Goal: Task Accomplishment & Management: Use online tool/utility

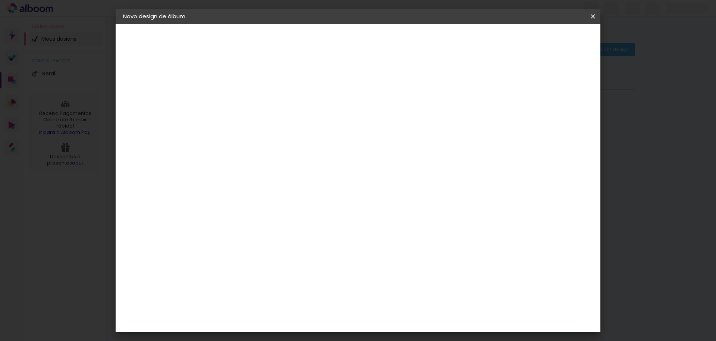
click at [597, 18] on iron-icon at bounding box center [593, 16] width 9 height 7
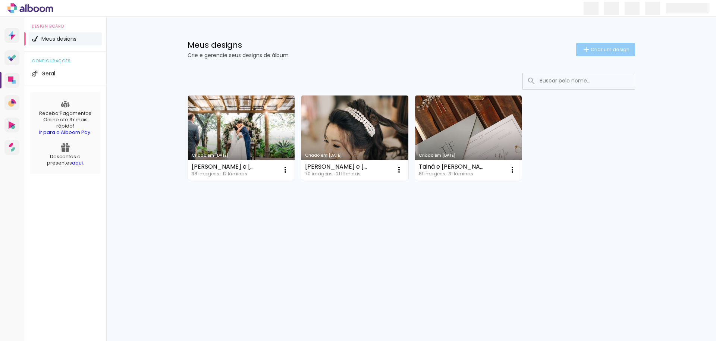
click at [604, 46] on paper-button "Criar um design" at bounding box center [605, 49] width 59 height 13
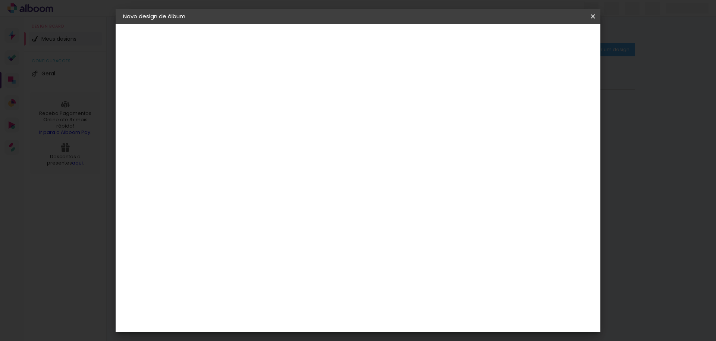
click at [245, 104] on input at bounding box center [245, 100] width 0 height 12
type input "[PERSON_NAME] and [PERSON_NAME]"
type paper-input "[PERSON_NAME] and [PERSON_NAME]"
click at [0, 0] on slot "Avançar" at bounding box center [0, 0] width 0 height 0
click at [385, 141] on paper-listbox "Tamanho Livre Sugerir uma encadernadora" at bounding box center [349, 130] width 72 height 70
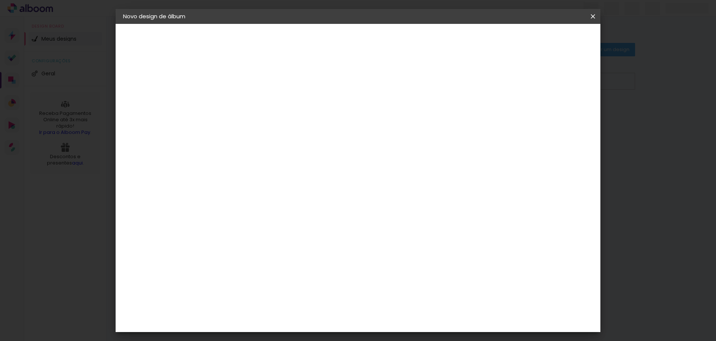
drag, startPoint x: 317, startPoint y: 132, endPoint x: 316, endPoint y: 145, distance: 13.1
click at [302, 145] on input at bounding box center [263, 141] width 75 height 9
type input "a"
type input "matri"
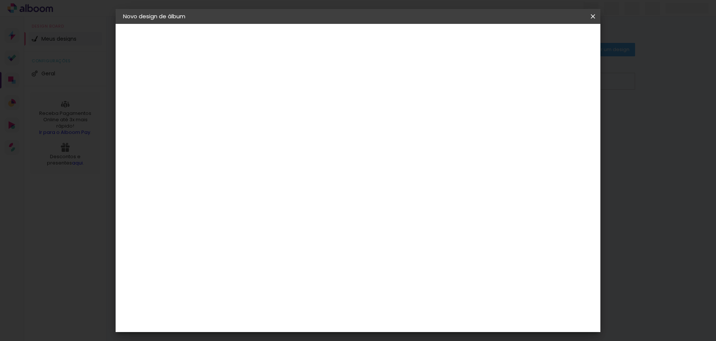
type paper-input "matri"
click at [244, 173] on paper-item "Matrix" at bounding box center [257, 168] width 66 height 16
click at [266, 143] on input "matri" at bounding box center [256, 141] width 60 height 9
click at [259, 166] on div "Matrix" at bounding box center [249, 169] width 18 height 6
click at [365, 121] on paper-item "Tamanho Livre" at bounding box center [331, 113] width 66 height 16
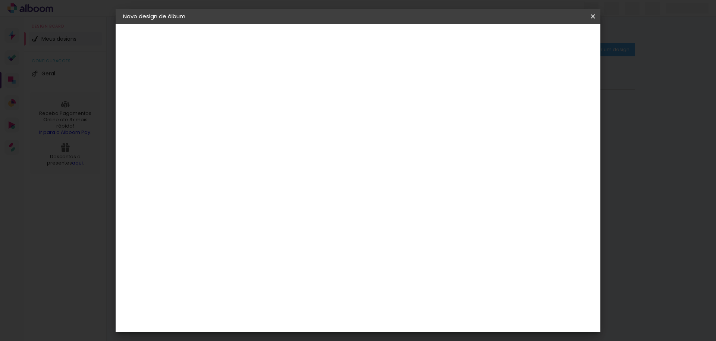
click at [259, 166] on div "Matrix" at bounding box center [249, 169] width 18 height 6
click at [365, 43] on paper-button "Avançar" at bounding box center [346, 39] width 37 height 13
click at [295, 294] on span "30 × 30" at bounding box center [278, 301] width 35 height 15
click at [0, 0] on slot "Avançar" at bounding box center [0, 0] width 0 height 0
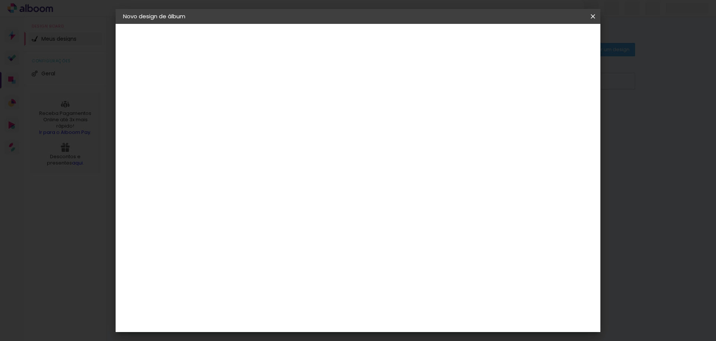
type input "3"
type paper-input "3"
click at [249, 77] on input "3" at bounding box center [239, 80] width 26 height 9
click at [0, 0] on slot "Mostrar sangria" at bounding box center [0, 0] width 0 height 0
type paper-checkbox "on"
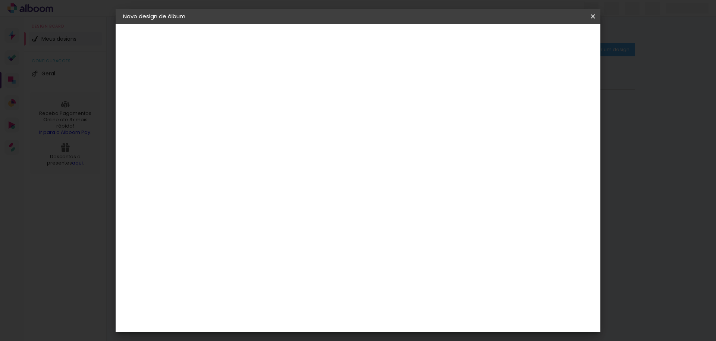
click at [0, 0] on slot "Mostrar sangria" at bounding box center [0, 0] width 0 height 0
click at [552, 39] on span "Iniciar design" at bounding box center [535, 39] width 34 height 5
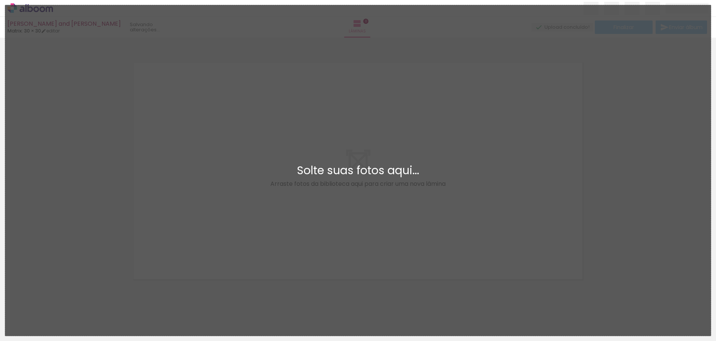
scroll to position [9, 0]
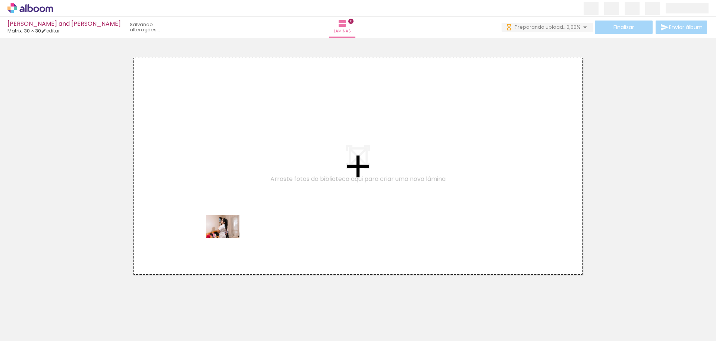
drag, startPoint x: 73, startPoint y: 319, endPoint x: 228, endPoint y: 238, distance: 175.4
click at [228, 238] on quentale-workspace at bounding box center [358, 170] width 716 height 341
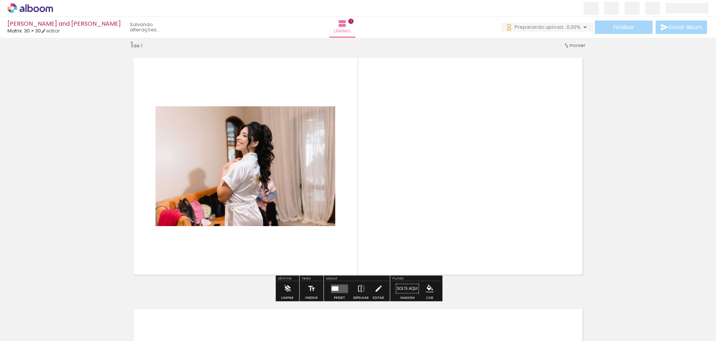
click at [19, 318] on input "Todas as fotos" at bounding box center [21, 318] width 28 height 6
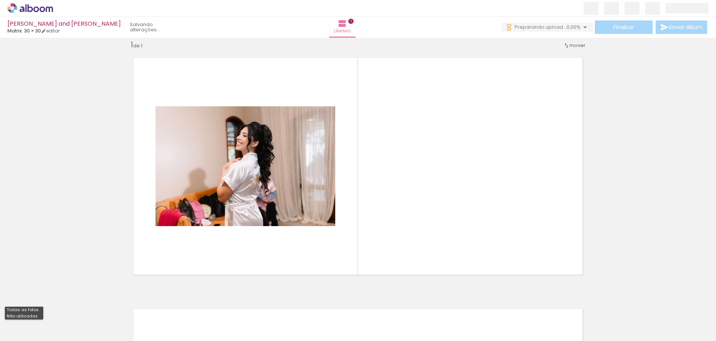
click at [0, 0] on slot "Não utilizadas" at bounding box center [0, 0] width 0 height 0
type input "Não utilizadas"
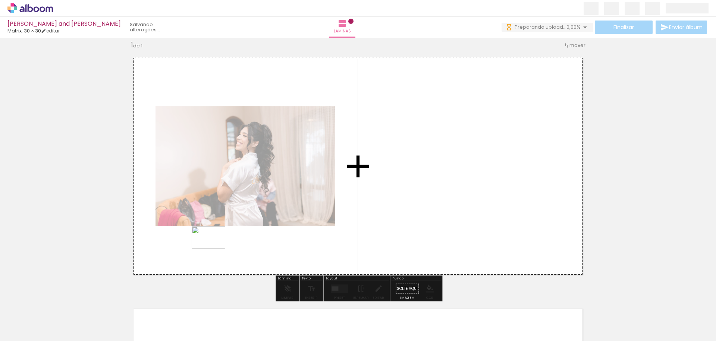
drag, startPoint x: 122, startPoint y: 315, endPoint x: 208, endPoint y: 255, distance: 105.6
click at [214, 249] on quentale-workspace at bounding box center [358, 170] width 716 height 341
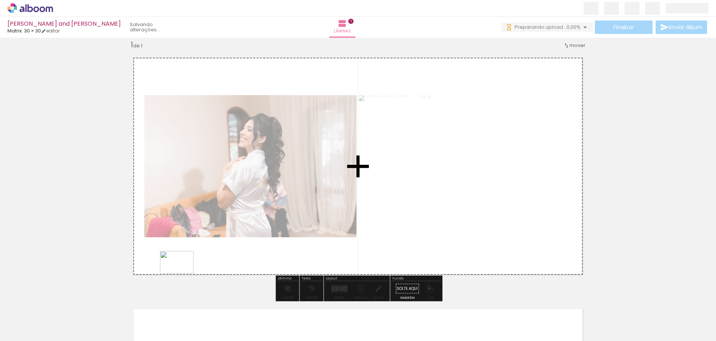
drag, startPoint x: 84, startPoint y: 319, endPoint x: 182, endPoint y: 273, distance: 108.5
click at [182, 273] on quentale-workspace at bounding box center [358, 170] width 716 height 341
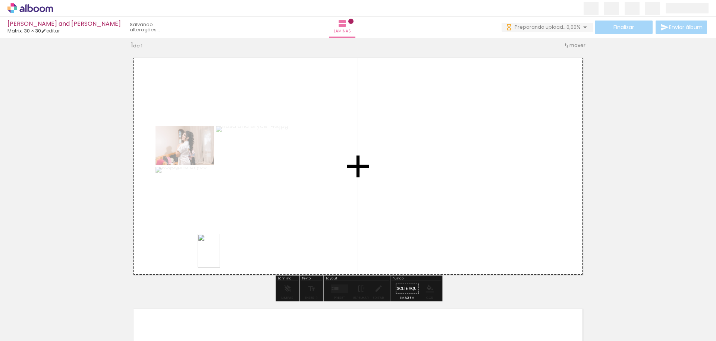
drag, startPoint x: 126, startPoint y: 306, endPoint x: 220, endPoint y: 256, distance: 106.3
click at [220, 256] on quentale-workspace at bounding box center [358, 170] width 716 height 341
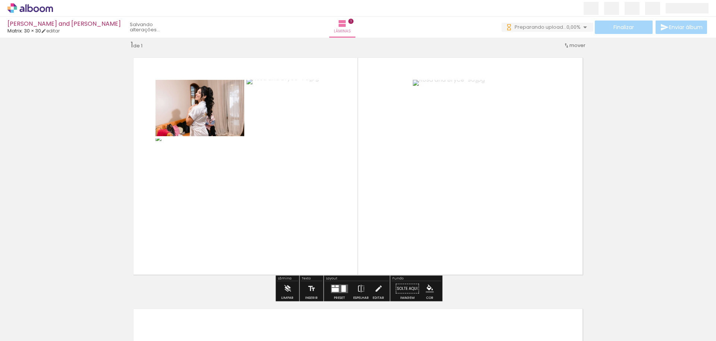
click at [338, 289] on quentale-layouter at bounding box center [339, 288] width 17 height 9
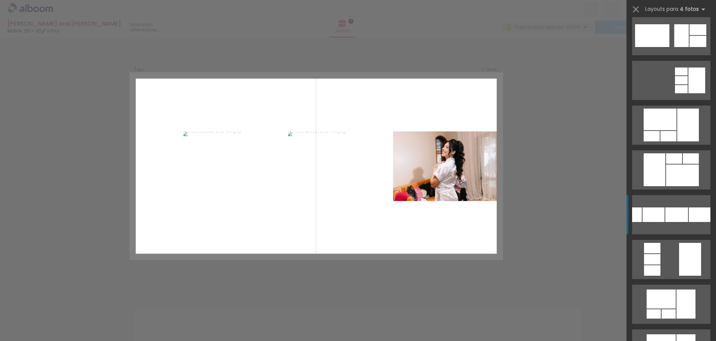
scroll to position [161, 0]
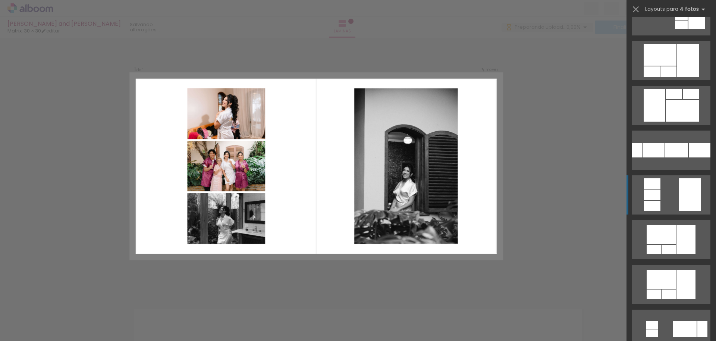
click at [677, 205] on quentale-layouter at bounding box center [671, 194] width 78 height 39
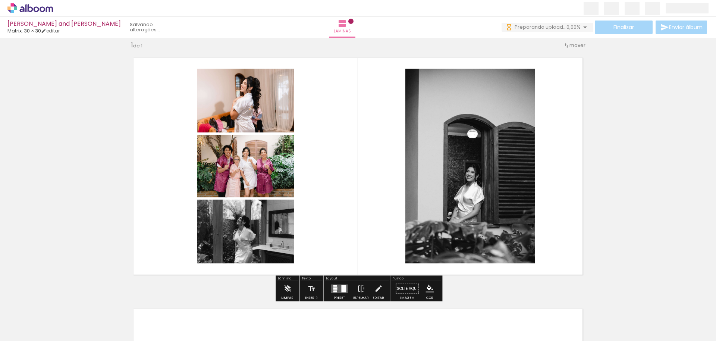
drag, startPoint x: 334, startPoint y: 288, endPoint x: 348, endPoint y: 287, distance: 13.8
click at [334, 288] on div at bounding box center [335, 288] width 4 height 2
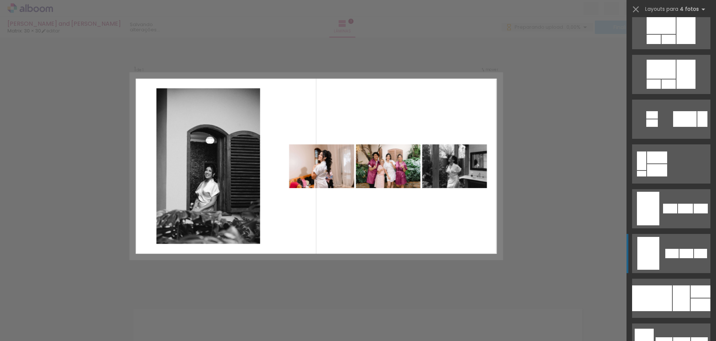
scroll to position [420, 0]
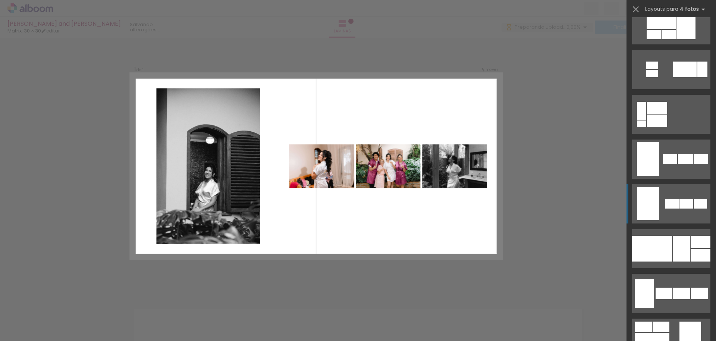
click at [661, 212] on quentale-layouter at bounding box center [671, 203] width 78 height 39
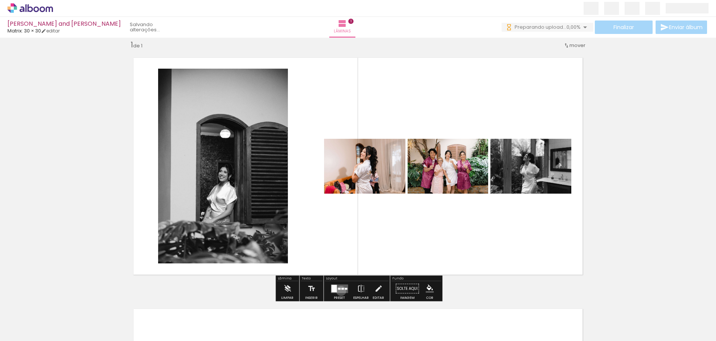
drag, startPoint x: 339, startPoint y: 291, endPoint x: 319, endPoint y: 286, distance: 20.9
click at [339, 291] on quentale-layouter at bounding box center [339, 288] width 17 height 9
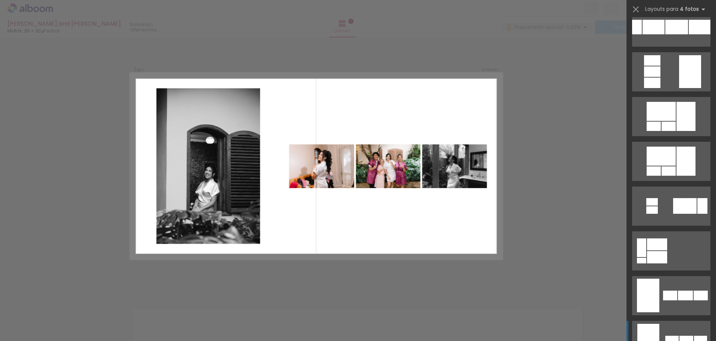
scroll to position [0, 0]
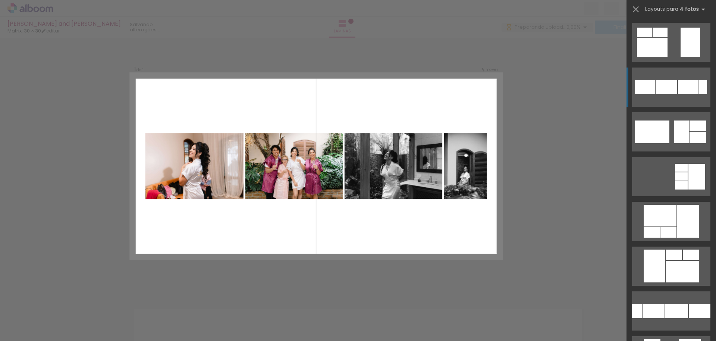
click at [676, 87] on div at bounding box center [667, 87] width 22 height 14
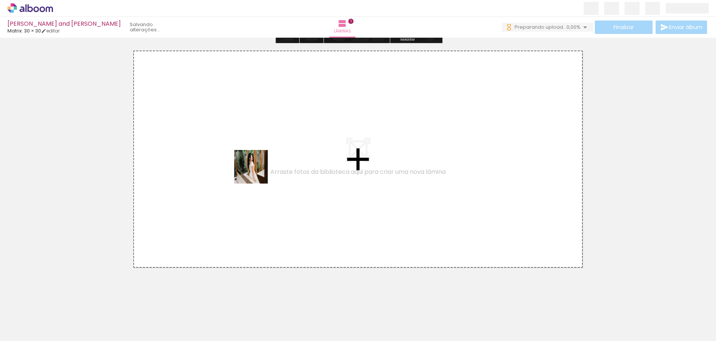
click at [257, 172] on quentale-workspace at bounding box center [358, 170] width 716 height 341
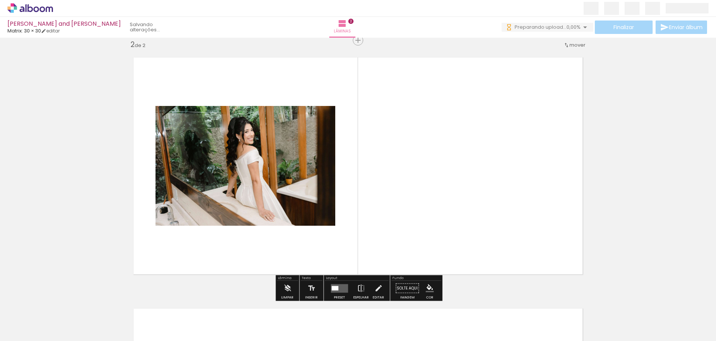
scroll to position [260, 0]
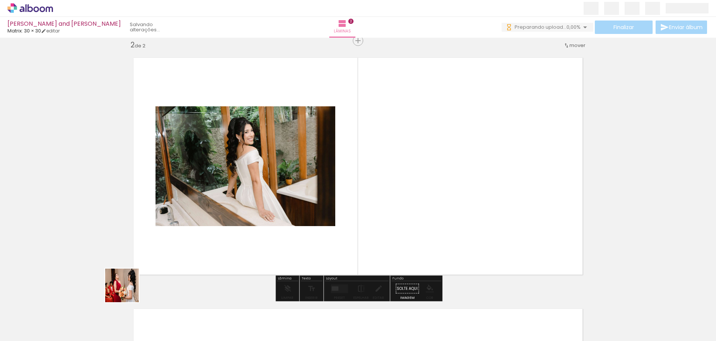
drag, startPoint x: 128, startPoint y: 291, endPoint x: 252, endPoint y: 225, distance: 141.2
click at [252, 224] on quentale-workspace at bounding box center [358, 170] width 716 height 341
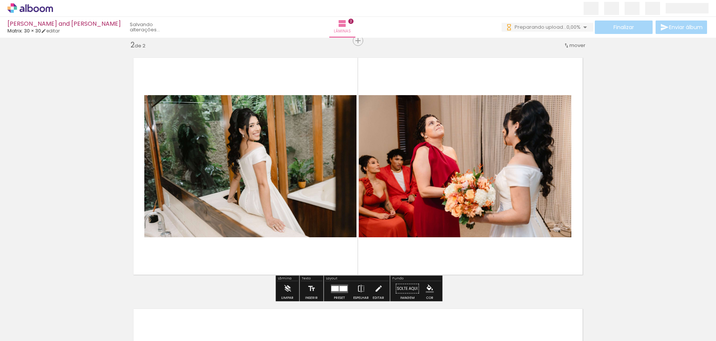
scroll to position [259, 0]
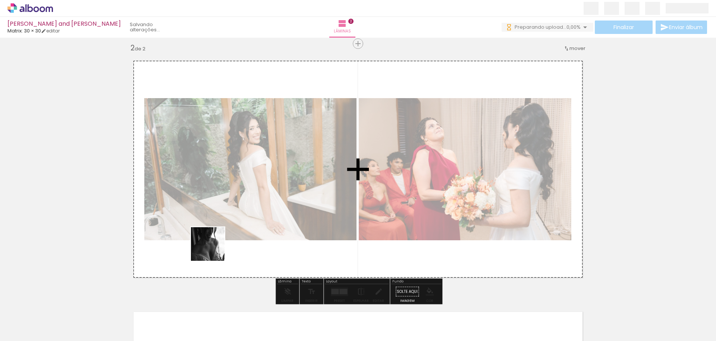
drag, startPoint x: 118, startPoint y: 302, endPoint x: 206, endPoint y: 256, distance: 98.6
click at [213, 250] on quentale-workspace at bounding box center [358, 170] width 716 height 341
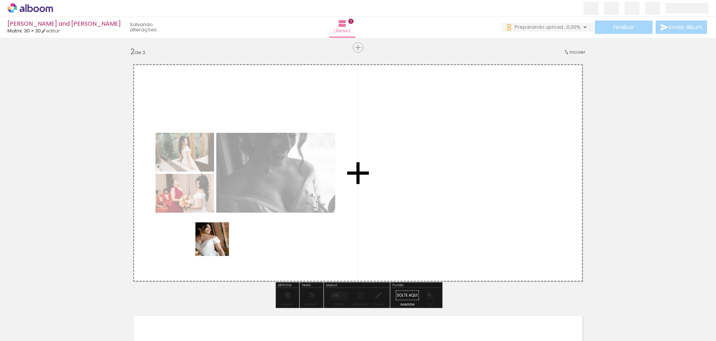
drag, startPoint x: 112, startPoint y: 297, endPoint x: 219, endPoint y: 245, distance: 118.6
click at [219, 245] on quentale-workspace at bounding box center [358, 170] width 716 height 341
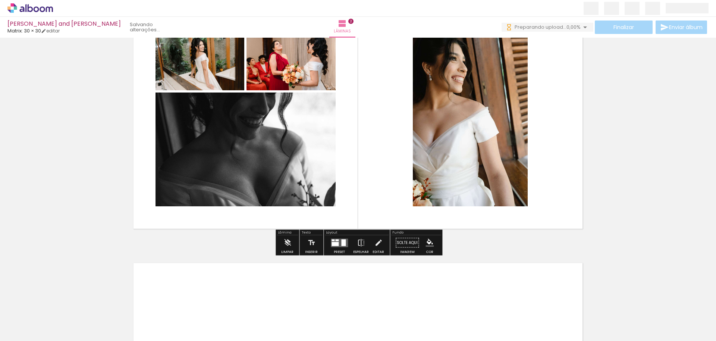
scroll to position [307, 0]
click at [335, 242] on div at bounding box center [335, 243] width 7 height 4
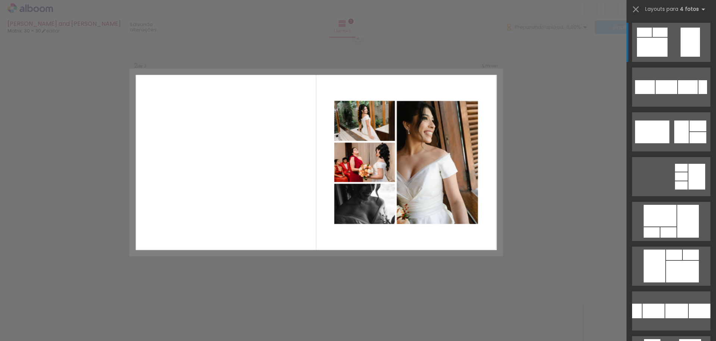
scroll to position [260, 0]
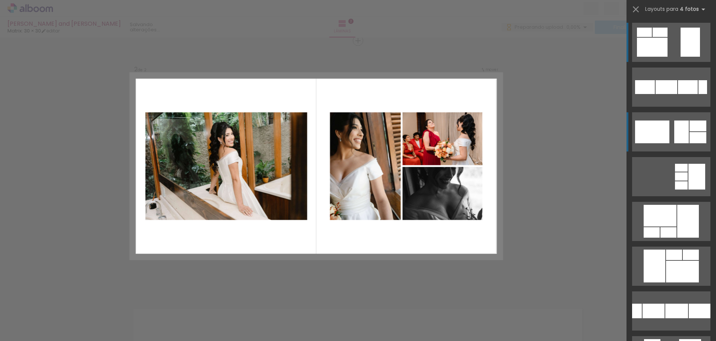
click at [668, 141] on div at bounding box center [652, 131] width 34 height 23
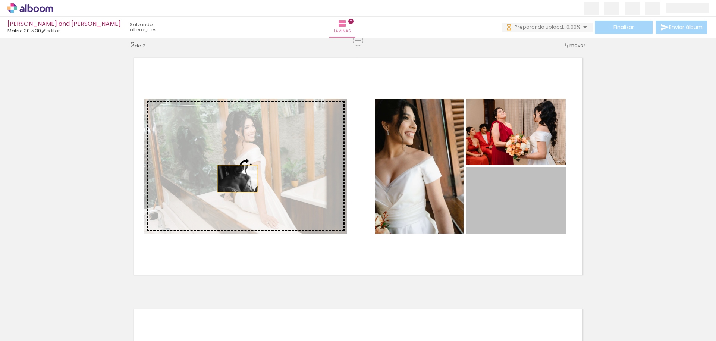
drag, startPoint x: 545, startPoint y: 203, endPoint x: 238, endPoint y: 178, distance: 308.0
click at [0, 0] on slot at bounding box center [0, 0] width 0 height 0
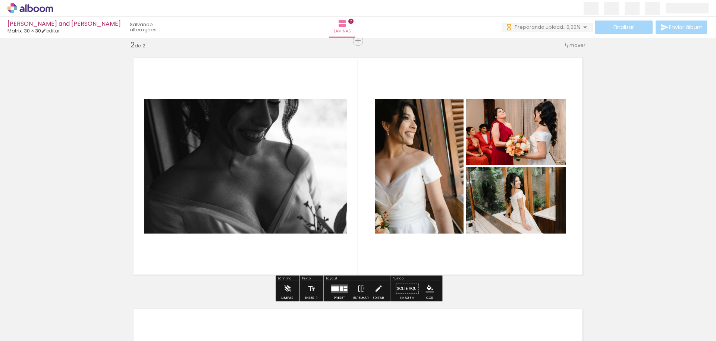
click at [615, 182] on div "Inserir lâmina 1 de 2 Inserir lâmina 2 de 2" at bounding box center [358, 157] width 716 height 754
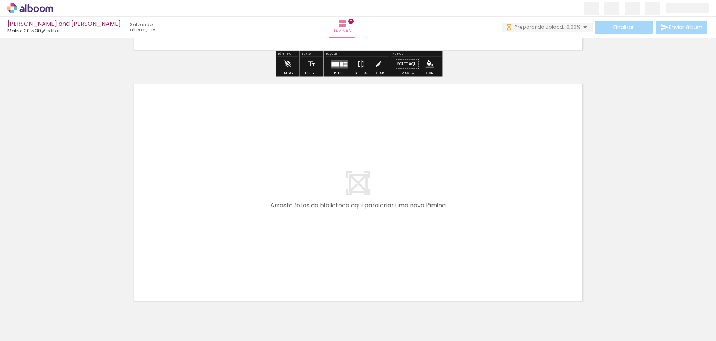
scroll to position [496, 0]
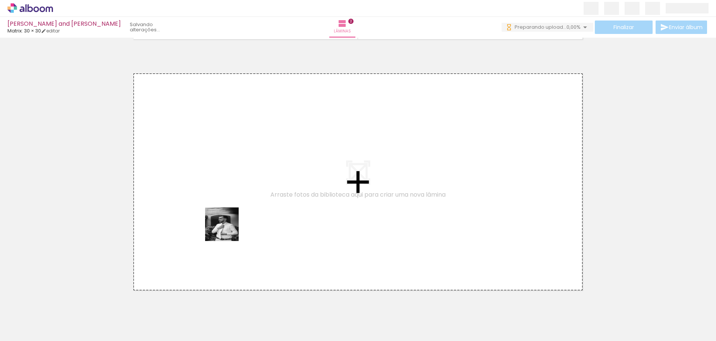
click at [228, 230] on quentale-workspace at bounding box center [358, 170] width 716 height 341
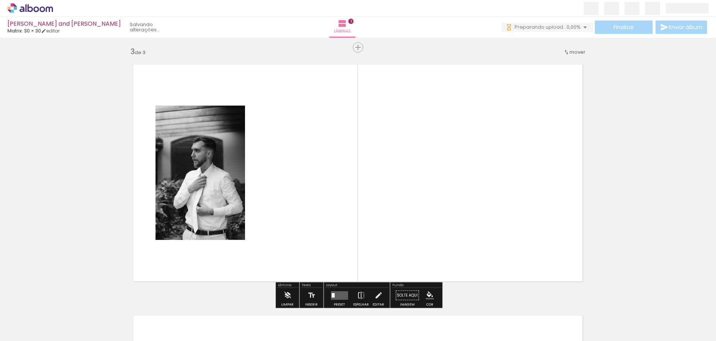
scroll to position [511, 0]
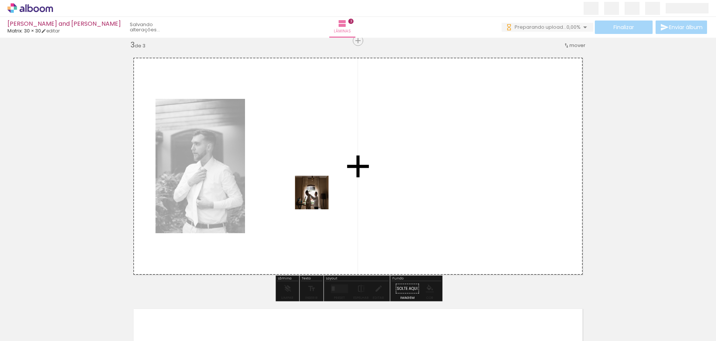
click at [320, 197] on quentale-workspace at bounding box center [358, 170] width 716 height 341
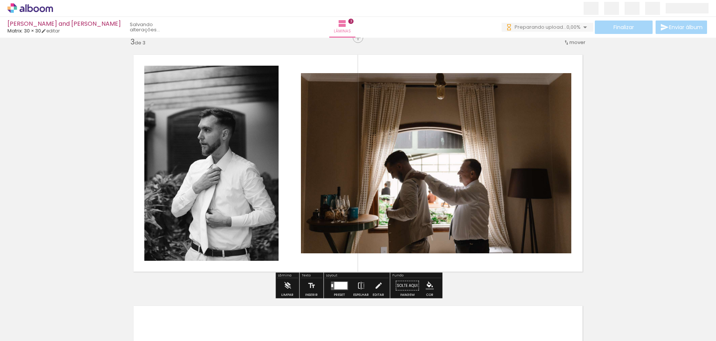
scroll to position [515, 0]
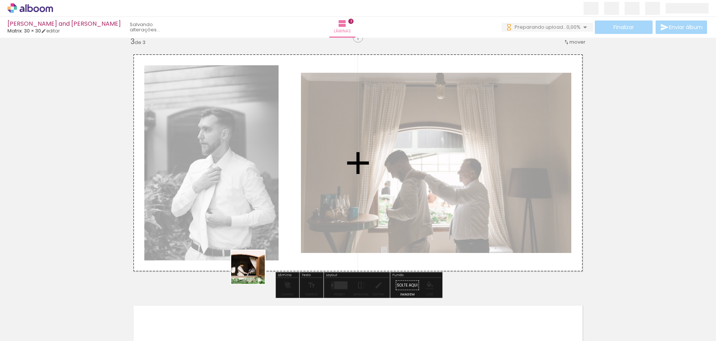
drag, startPoint x: 234, startPoint y: 284, endPoint x: 254, endPoint y: 273, distance: 23.2
click at [254, 272] on quentale-workspace at bounding box center [358, 170] width 716 height 341
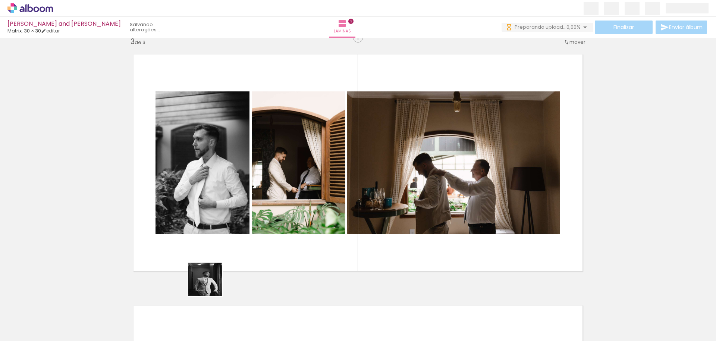
drag, startPoint x: 211, startPoint y: 285, endPoint x: 222, endPoint y: 247, distance: 39.3
click at [222, 247] on quentale-workspace at bounding box center [358, 170] width 716 height 341
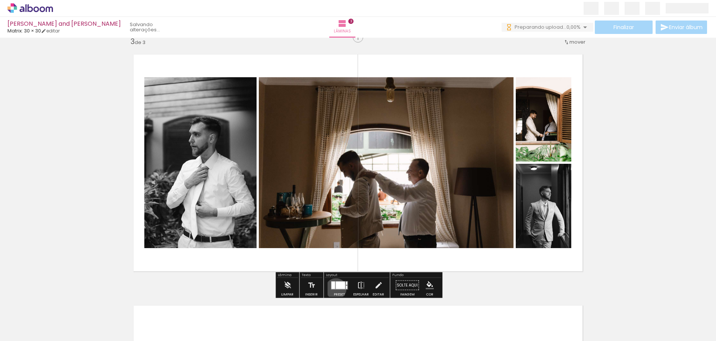
click at [334, 288] on quentale-layouter at bounding box center [339, 285] width 17 height 9
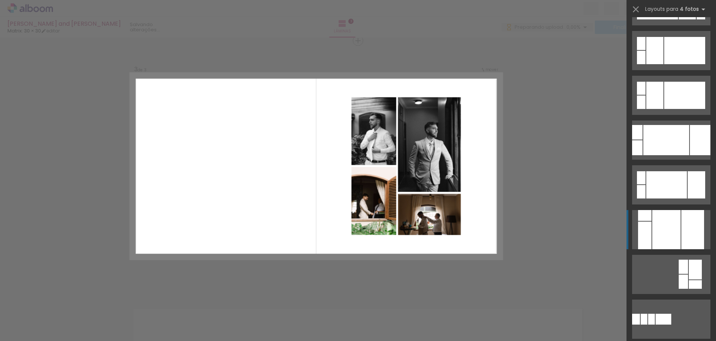
scroll to position [395, 0]
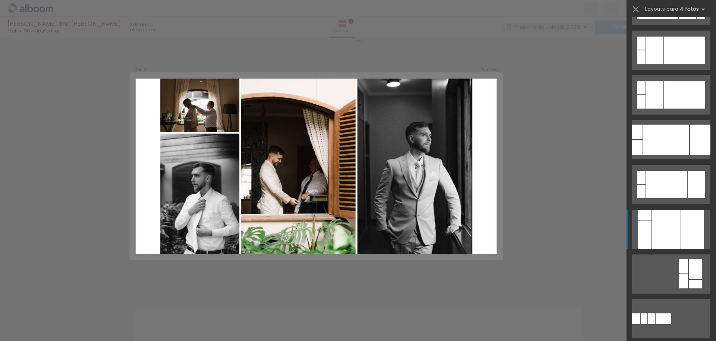
click at [662, 224] on div at bounding box center [666, 229] width 28 height 39
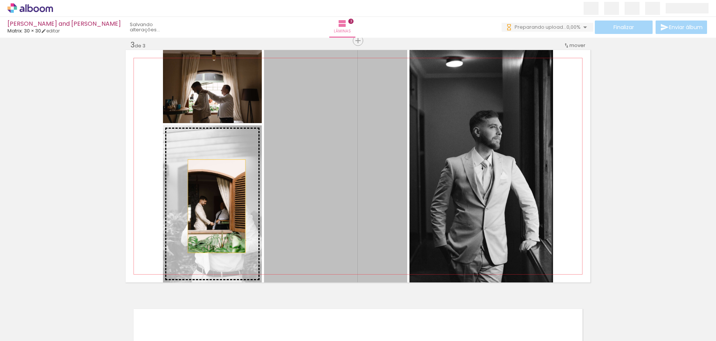
drag, startPoint x: 317, startPoint y: 188, endPoint x: 217, endPoint y: 206, distance: 101.5
click at [0, 0] on slot at bounding box center [0, 0] width 0 height 0
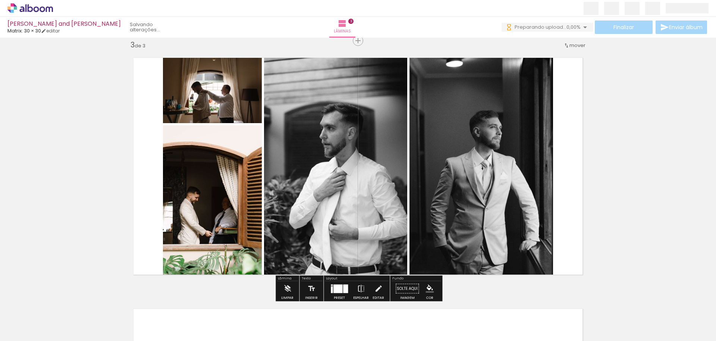
click at [195, 202] on quentale-photo at bounding box center [212, 203] width 99 height 157
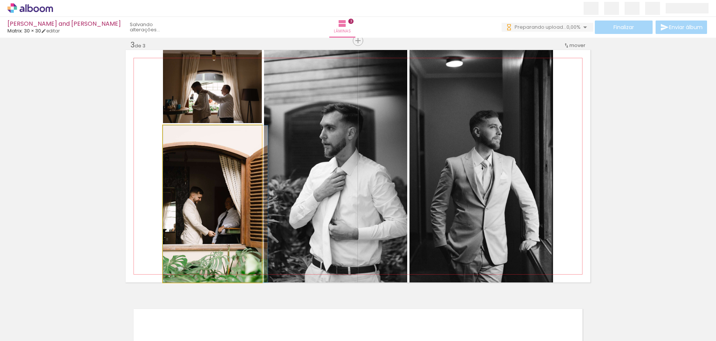
drag, startPoint x: 208, startPoint y: 204, endPoint x: 248, endPoint y: 181, distance: 46.3
click at [229, 180] on div at bounding box center [215, 203] width 105 height 157
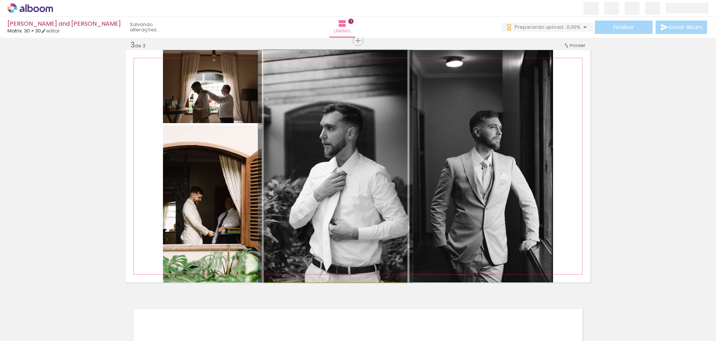
click at [321, 188] on quentale-photo at bounding box center [335, 166] width 143 height 232
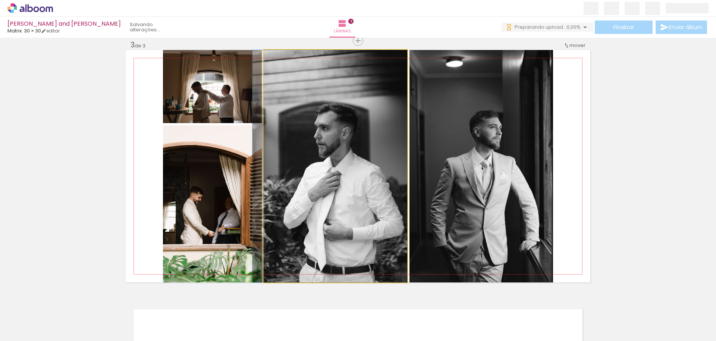
drag, startPoint x: 329, startPoint y: 178, endPoint x: 314, endPoint y: 195, distance: 22.7
click at [314, 195] on div at bounding box center [330, 166] width 155 height 232
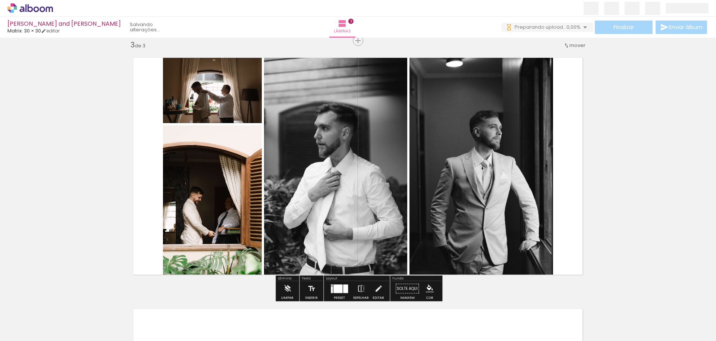
click at [610, 208] on div "Inserir lâmina 1 de 3 Inserir lâmina 2 de 3 Inserir lâmina 3 de 3" at bounding box center [358, 31] width 716 height 1005
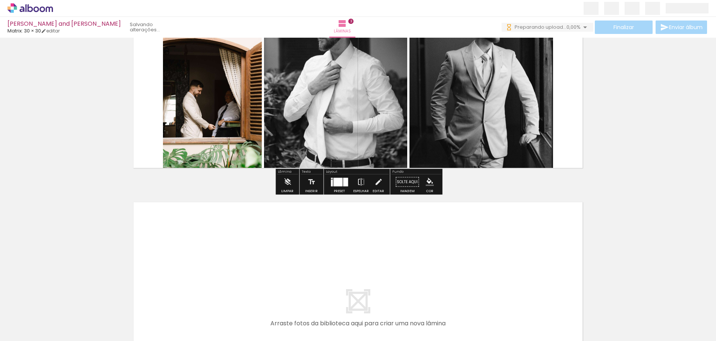
scroll to position [777, 0]
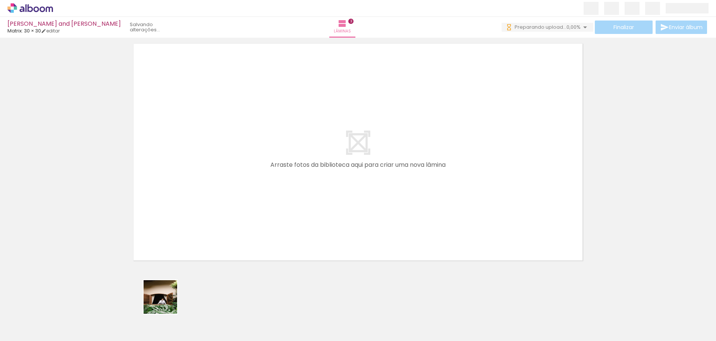
drag, startPoint x: 164, startPoint y: 312, endPoint x: 183, endPoint y: 202, distance: 111.2
click at [182, 201] on quentale-workspace at bounding box center [358, 170] width 716 height 341
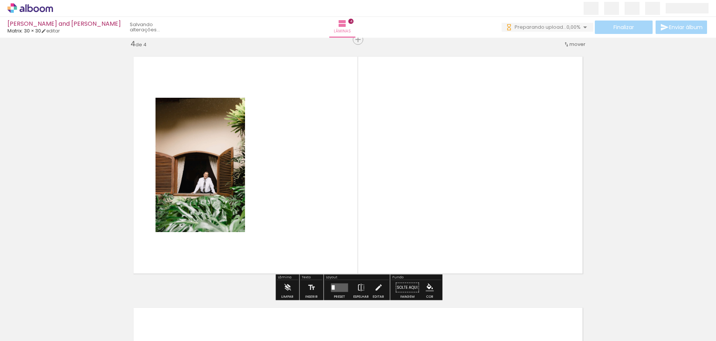
scroll to position [762, 0]
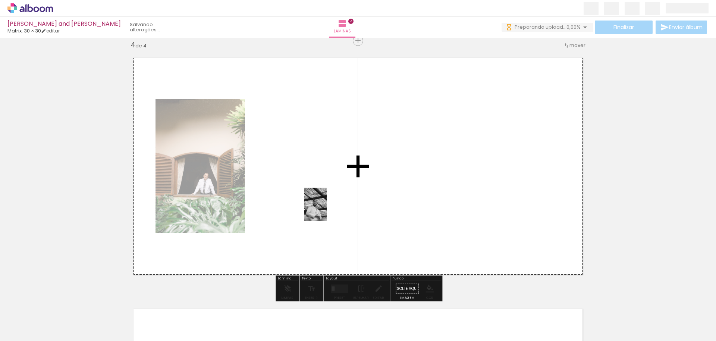
click at [327, 210] on quentale-workspace at bounding box center [358, 170] width 716 height 341
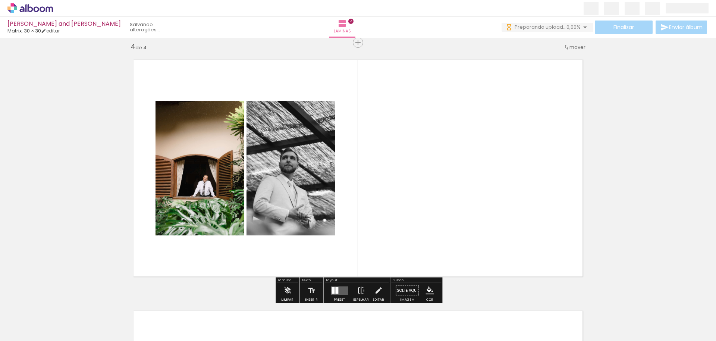
scroll to position [759, 0]
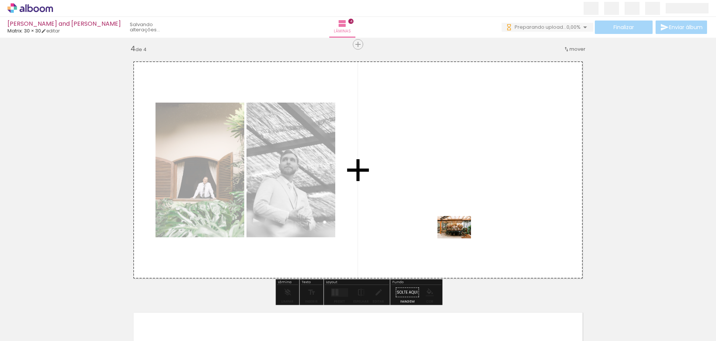
click at [460, 238] on quentale-workspace at bounding box center [358, 170] width 716 height 341
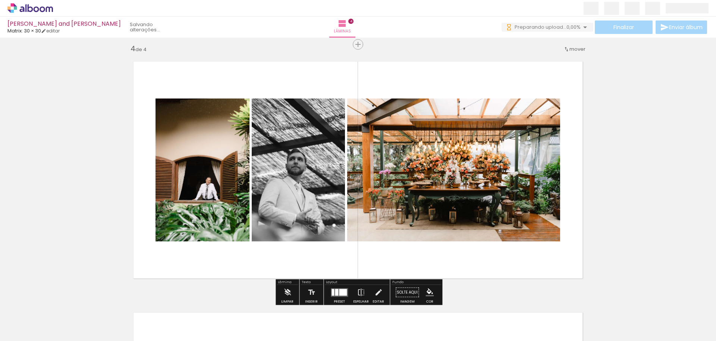
scroll to position [757, 0]
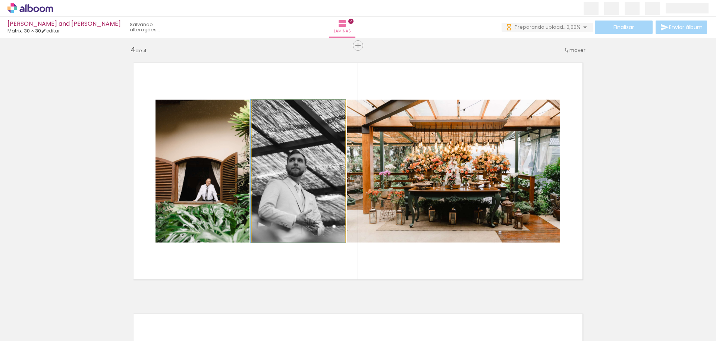
click at [278, 199] on div at bounding box center [298, 171] width 95 height 143
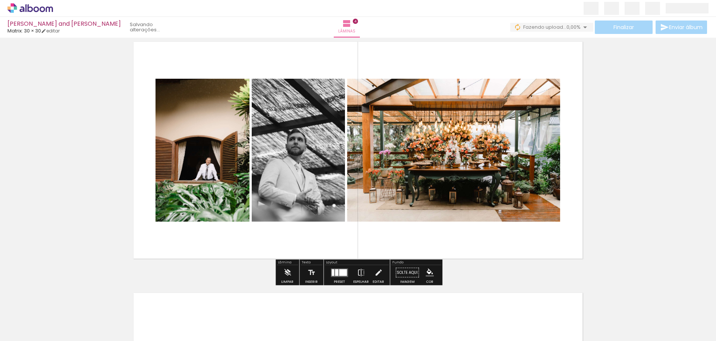
scroll to position [780, 0]
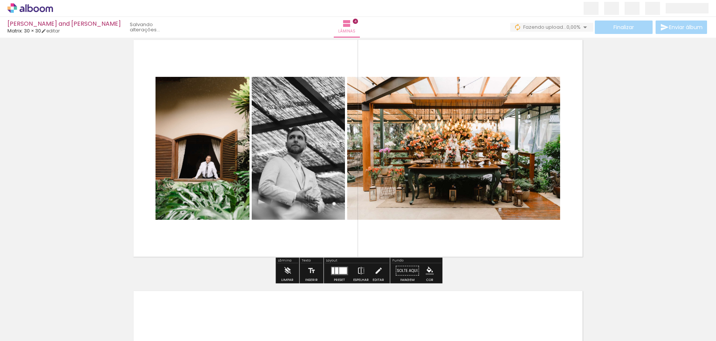
click at [333, 238] on quentale-layouter at bounding box center [358, 148] width 465 height 232
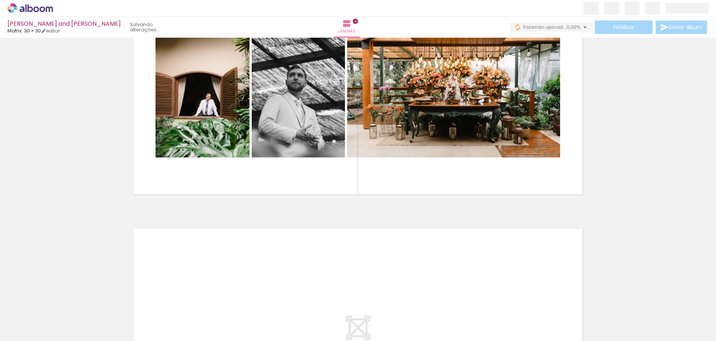
scroll to position [802, 0]
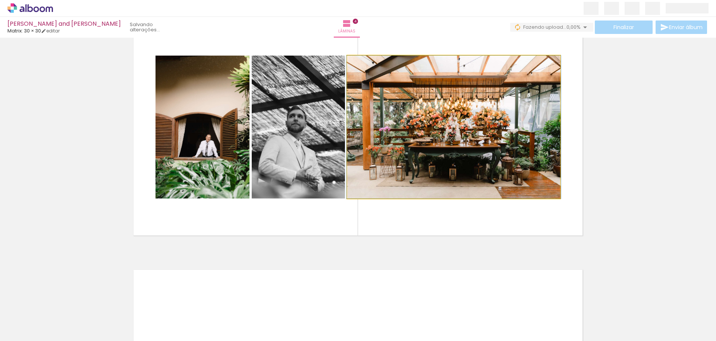
click at [397, 160] on div at bounding box center [454, 127] width 214 height 143
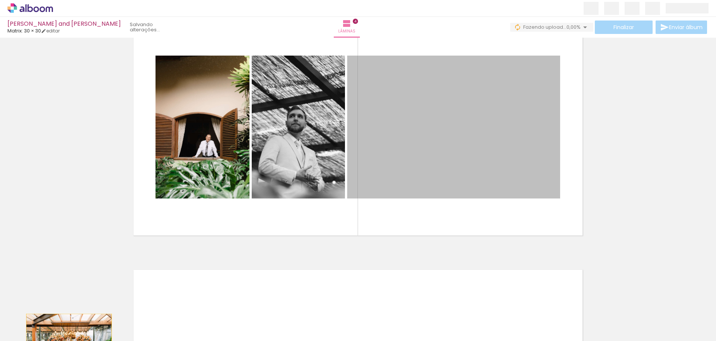
drag, startPoint x: 418, startPoint y: 152, endPoint x: 72, endPoint y: 339, distance: 392.9
click at [69, 341] on html "link( href="../../bower_components/polymer/polymer.html" rel="import" ) picture…" at bounding box center [358, 170] width 716 height 341
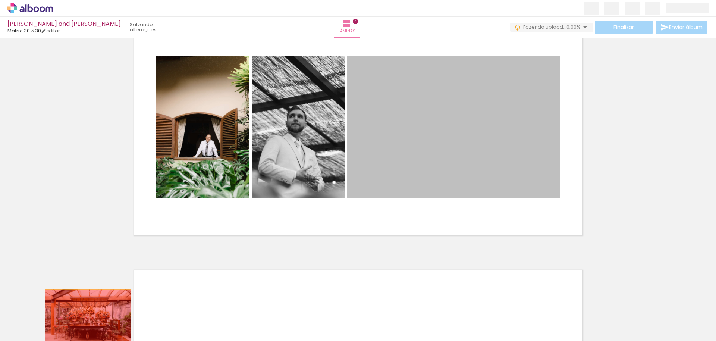
drag, startPoint x: 419, startPoint y: 157, endPoint x: 88, endPoint y: 318, distance: 368.4
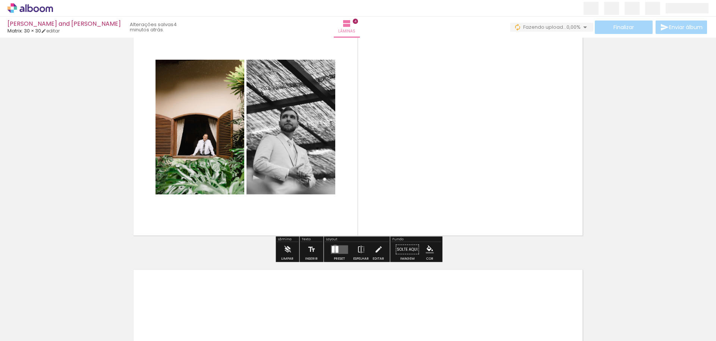
click at [335, 247] on div at bounding box center [336, 249] width 3 height 7
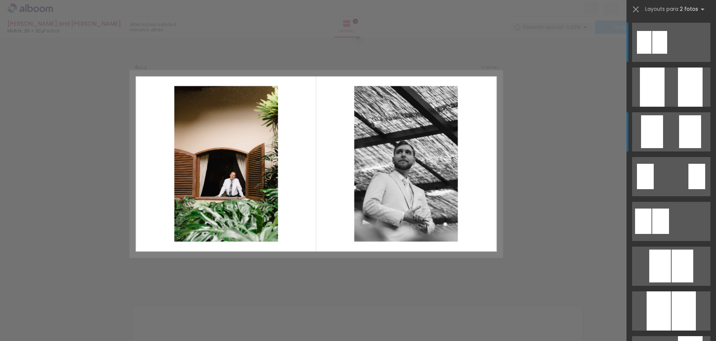
scroll to position [762, 0]
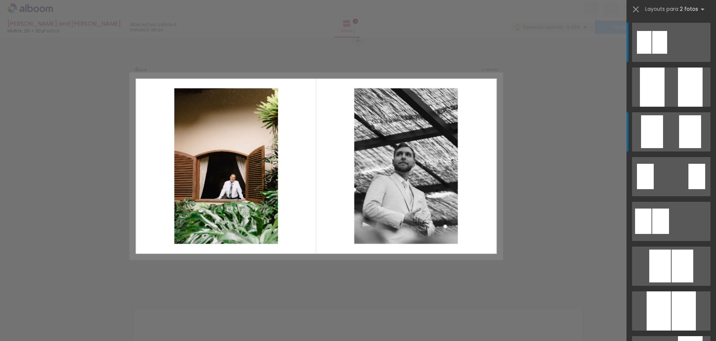
click at [678, 121] on quentale-layouter at bounding box center [671, 131] width 78 height 39
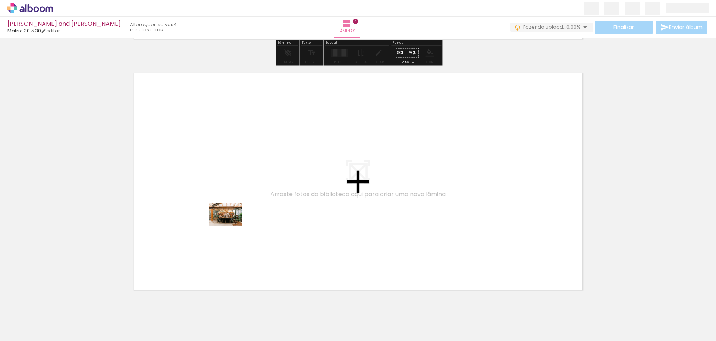
click at [231, 226] on quentale-workspace at bounding box center [358, 170] width 716 height 341
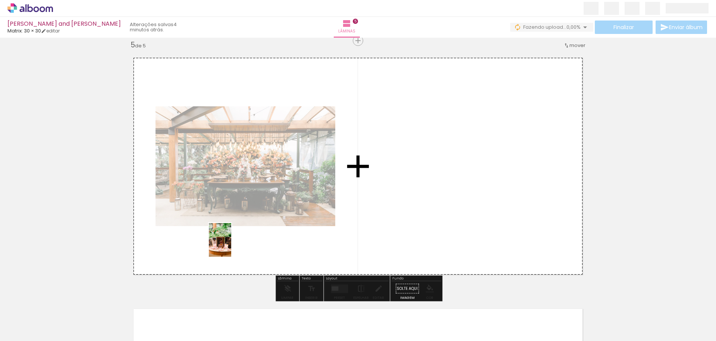
drag, startPoint x: 123, startPoint y: 308, endPoint x: 231, endPoint y: 245, distance: 124.5
click at [231, 245] on quentale-workspace at bounding box center [358, 170] width 716 height 341
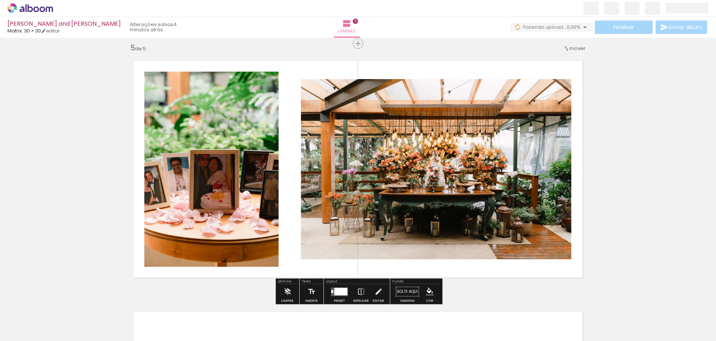
scroll to position [1009, 0]
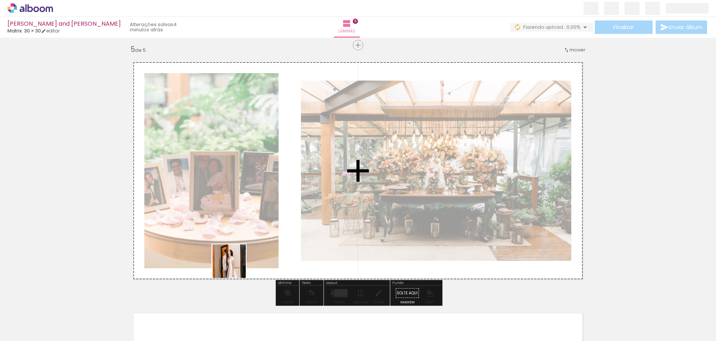
drag, startPoint x: 91, startPoint y: 319, endPoint x: 231, endPoint y: 266, distance: 149.6
click at [243, 262] on quentale-workspace at bounding box center [358, 170] width 716 height 341
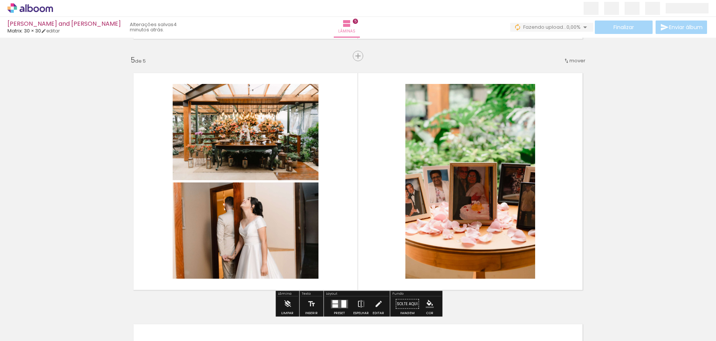
scroll to position [998, 0]
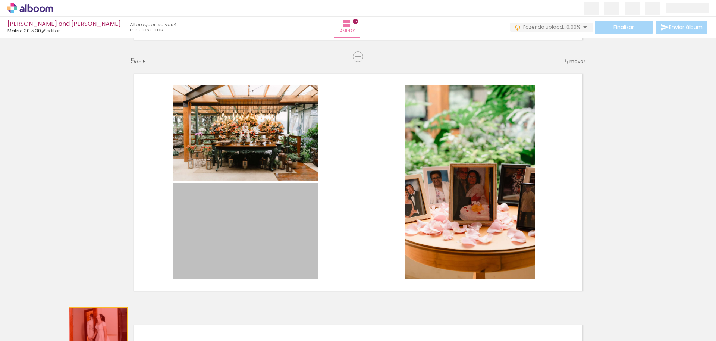
drag, startPoint x: 241, startPoint y: 239, endPoint x: 98, endPoint y: 327, distance: 167.3
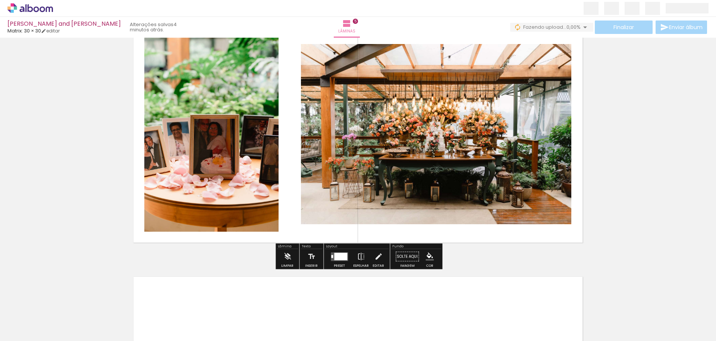
click at [334, 255] on div at bounding box center [340, 256] width 13 height 7
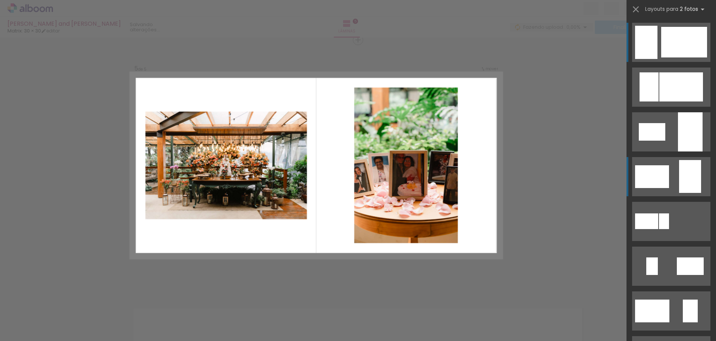
scroll to position [1014, 0]
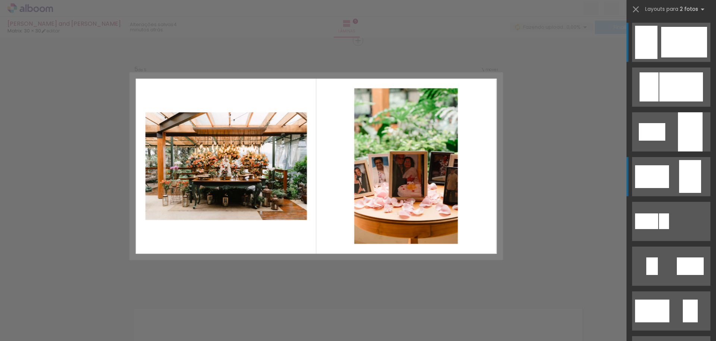
click at [695, 170] on div at bounding box center [690, 176] width 22 height 33
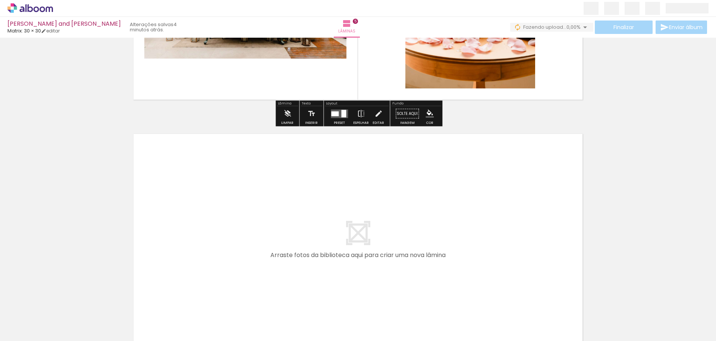
scroll to position [1279, 0]
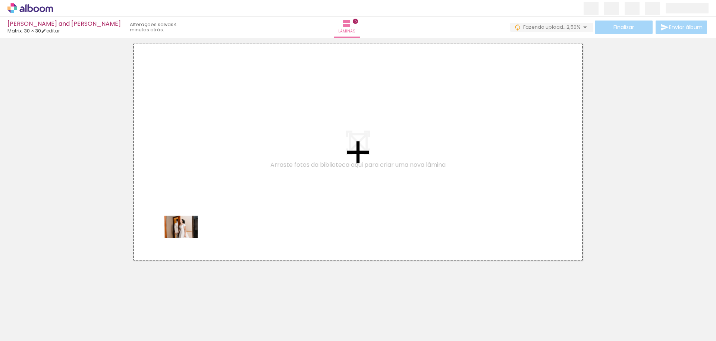
drag, startPoint x: 67, startPoint y: 328, endPoint x: 142, endPoint y: 285, distance: 86.7
click at [187, 238] on quentale-workspace at bounding box center [358, 170] width 716 height 341
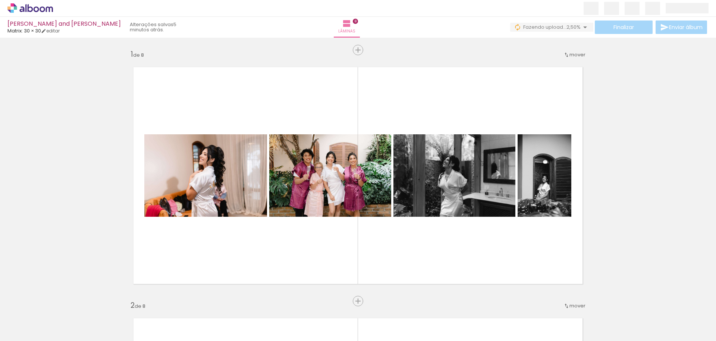
scroll to position [1799, 0]
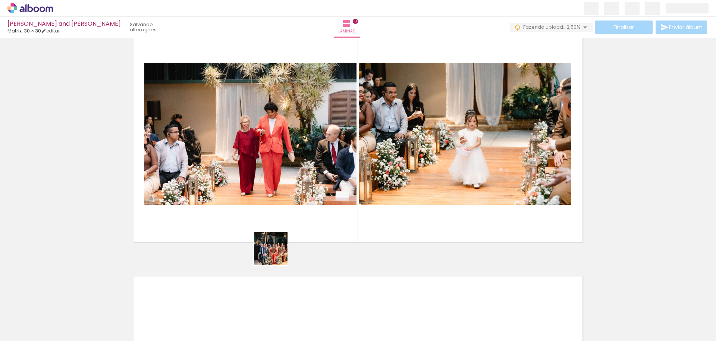
drag, startPoint x: 67, startPoint y: 317, endPoint x: 286, endPoint y: 252, distance: 228.4
click at [286, 252] on quentale-workspace at bounding box center [358, 170] width 716 height 341
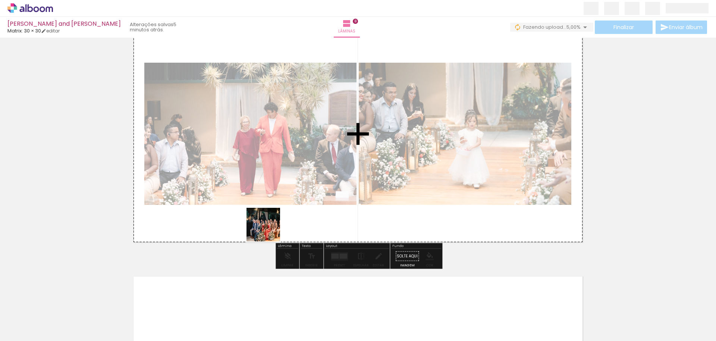
drag, startPoint x: 117, startPoint y: 299, endPoint x: 271, endPoint y: 230, distance: 169.2
click at [271, 230] on quentale-workspace at bounding box center [358, 170] width 716 height 341
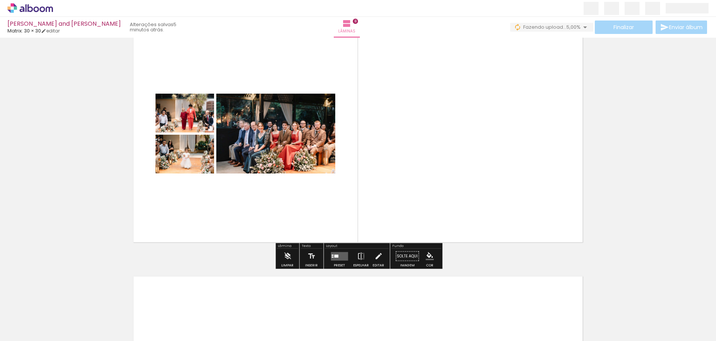
scroll to position [1798, 0]
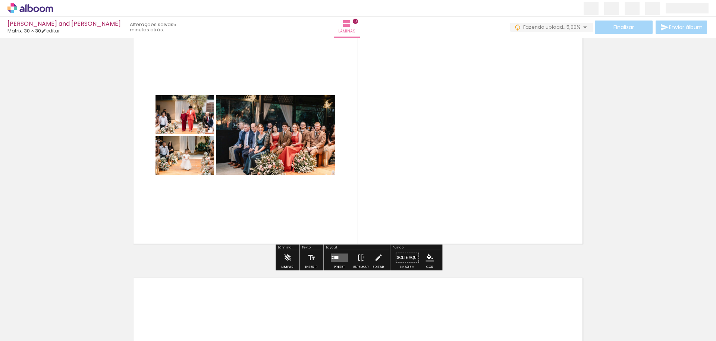
click at [331, 257] on quentale-layouter at bounding box center [339, 257] width 17 height 9
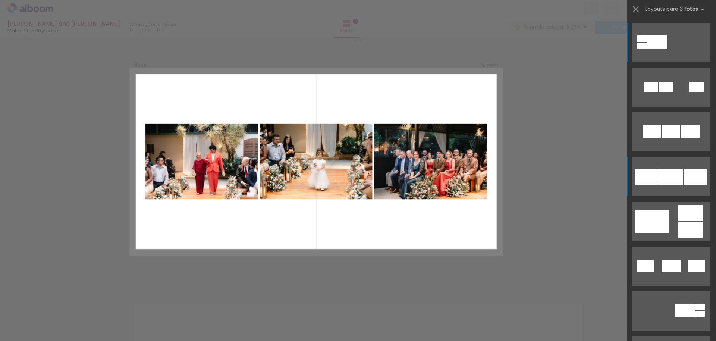
scroll to position [1767, 0]
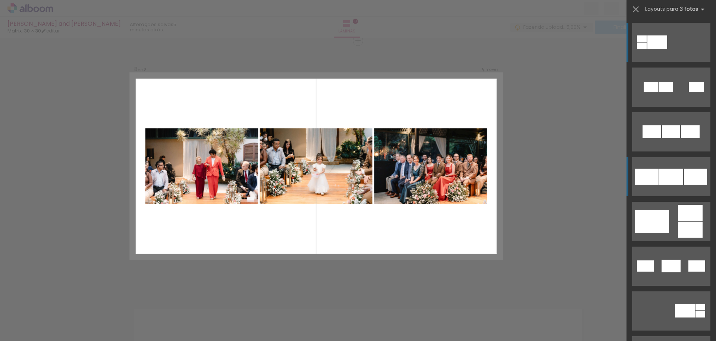
click at [675, 171] on div at bounding box center [672, 177] width 24 height 16
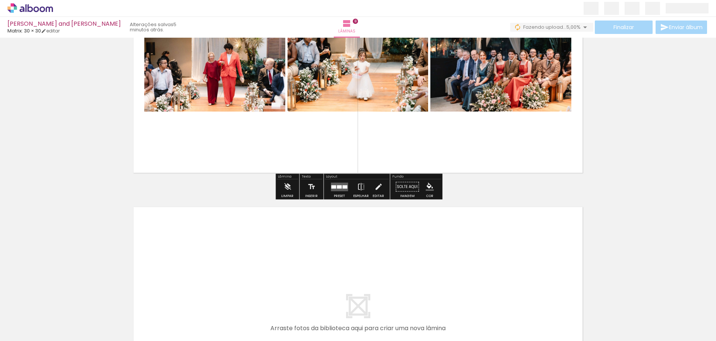
scroll to position [1974, 0]
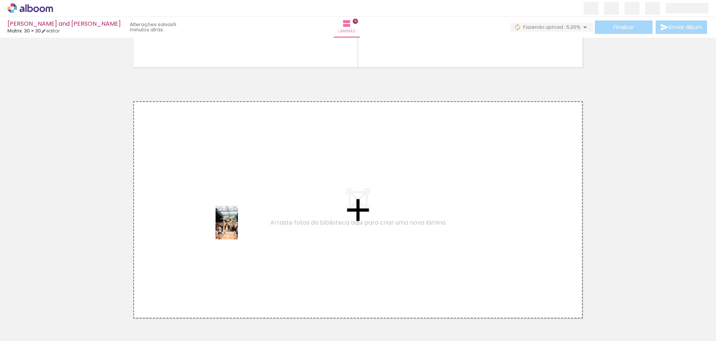
drag, startPoint x: 81, startPoint y: 314, endPoint x: 238, endPoint y: 228, distance: 179.3
click at [238, 228] on quentale-workspace at bounding box center [358, 170] width 716 height 341
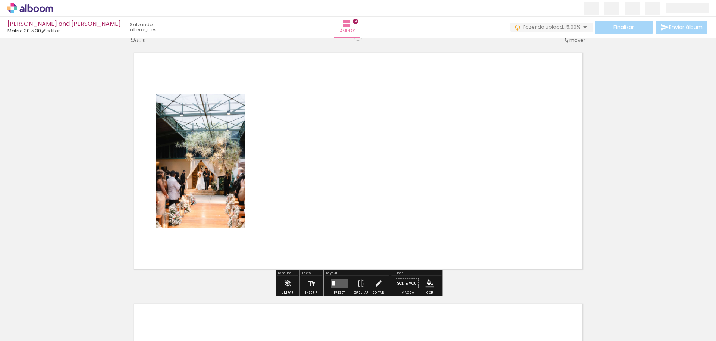
scroll to position [2023, 0]
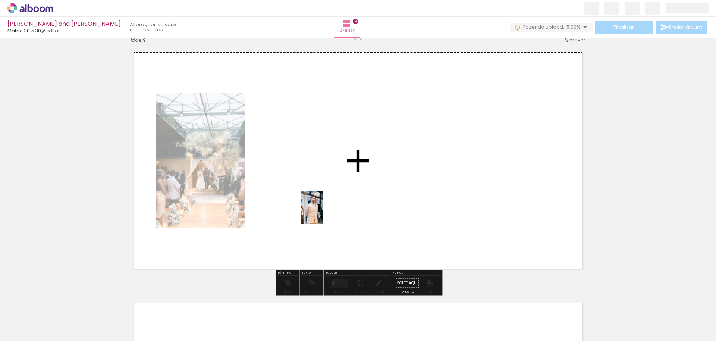
click at [323, 213] on quentale-workspace at bounding box center [358, 170] width 716 height 341
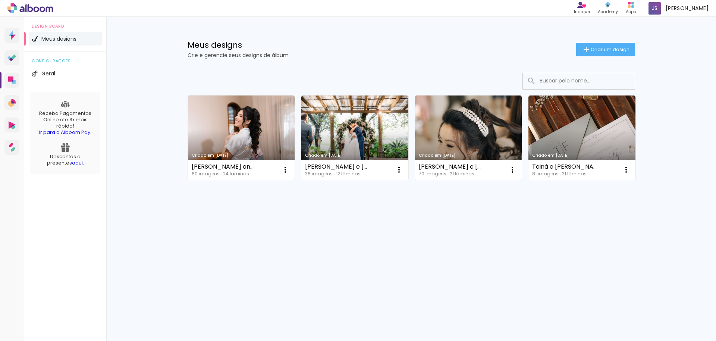
click at [225, 241] on div "Criado em 12/09/25 Rosa and Bryce 80 imagens ∙ 24 lâminas Abrir Fazer uma cópia…" at bounding box center [411, 157] width 485 height 184
